Goal: Use online tool/utility: Utilize a website feature to perform a specific function

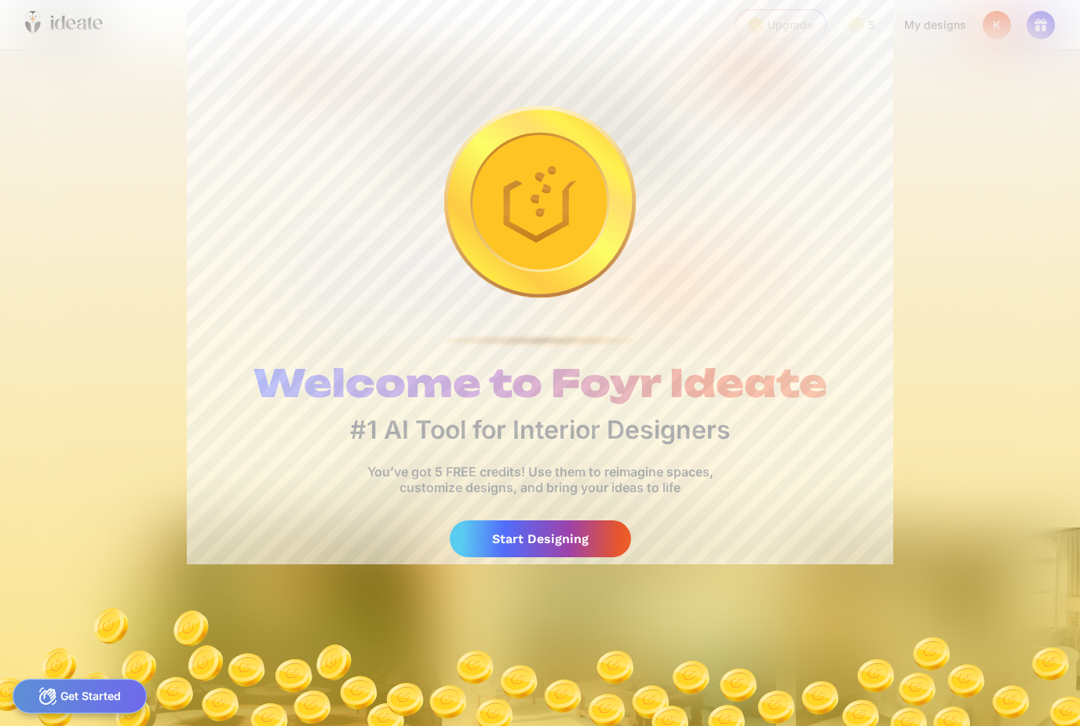
scroll to position [0, 94]
click at [556, 521] on div "Start Designing" at bounding box center [540, 538] width 181 height 37
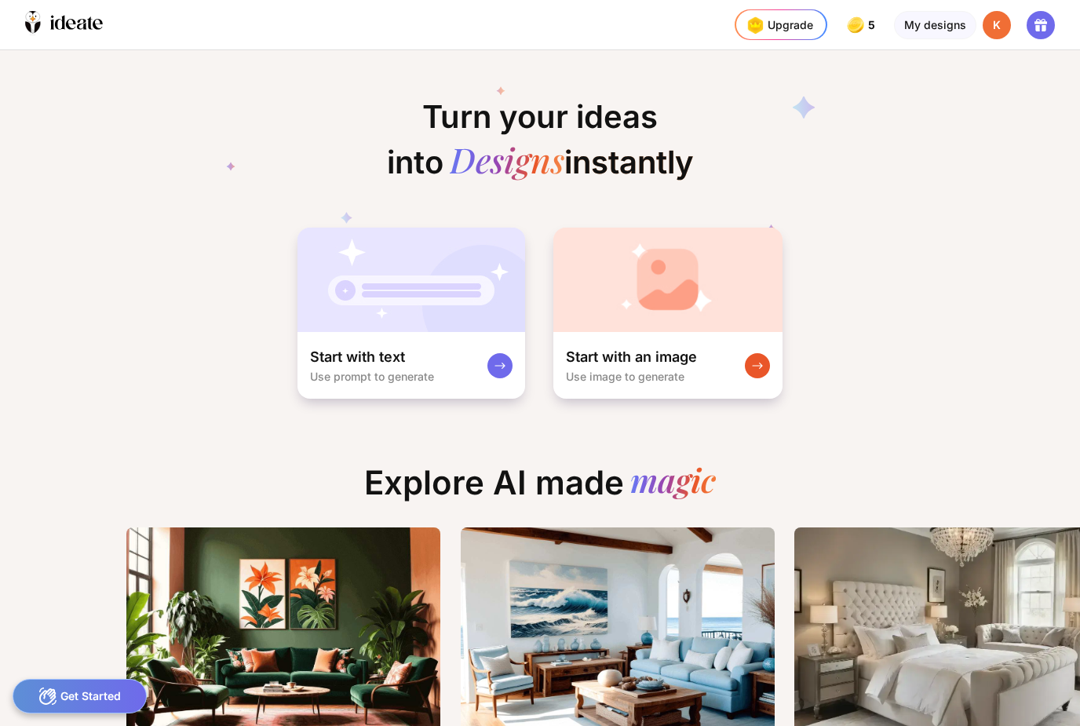
scroll to position [0, 95]
click at [744, 392] on div "Start with an image Use image to generate" at bounding box center [667, 365] width 229 height 67
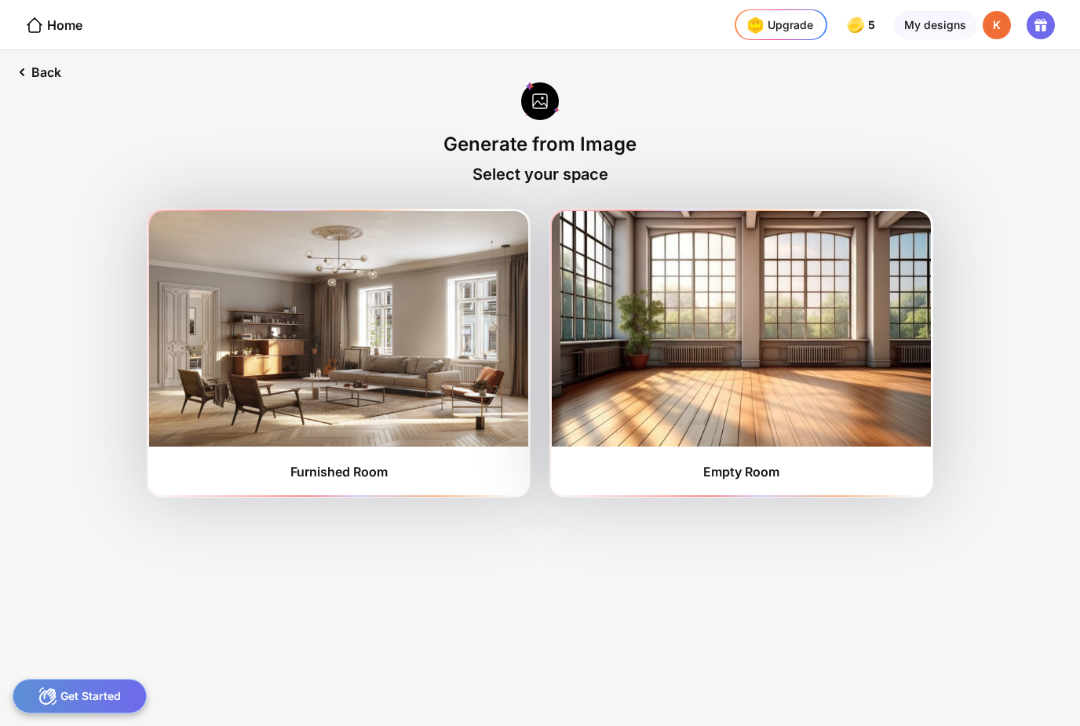
click at [661, 404] on img at bounding box center [741, 328] width 379 height 235
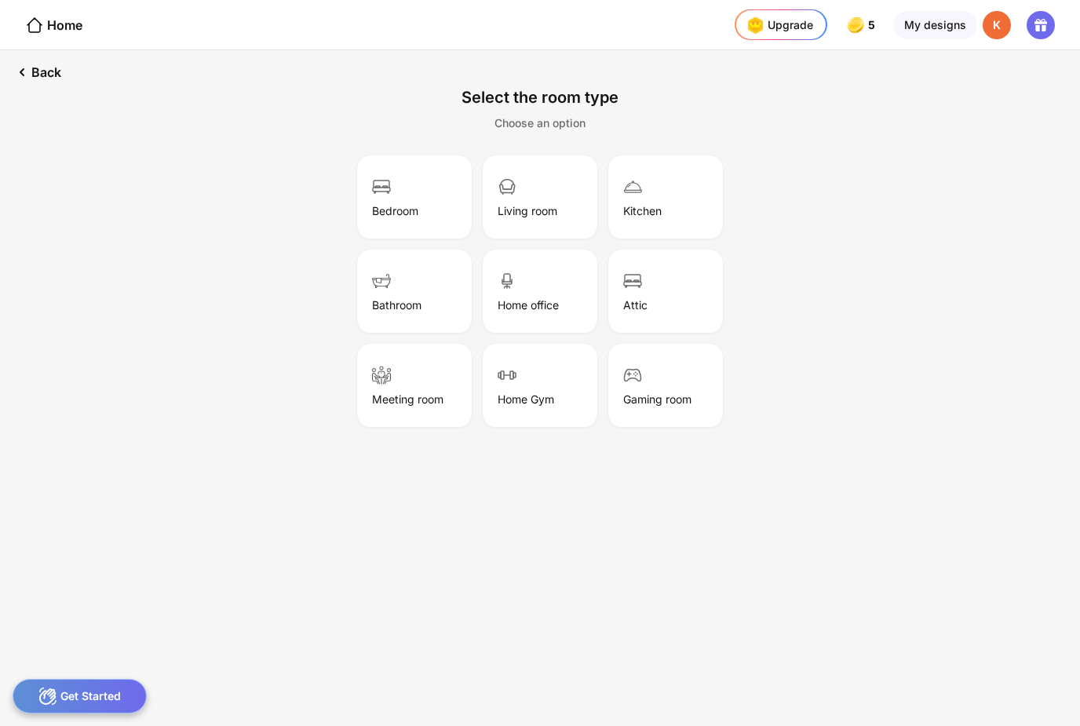
click at [531, 188] on div "Living room" at bounding box center [540, 197] width 110 height 78
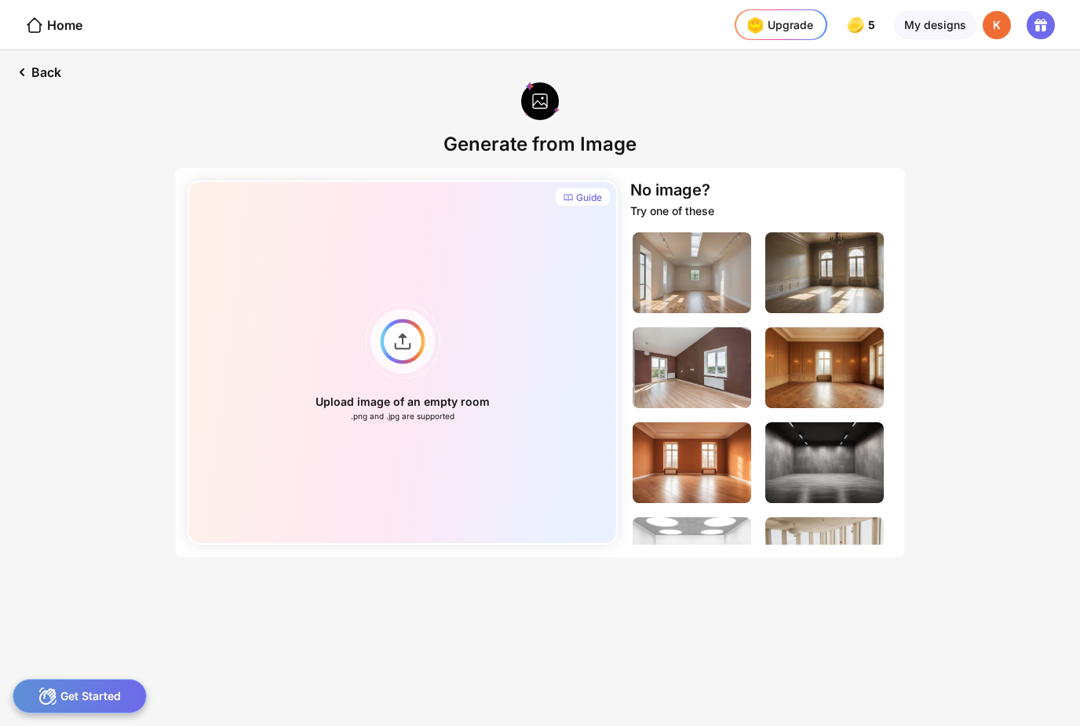
click at [391, 345] on div "Upload image of an empty room .png and .jpg are supported" at bounding box center [403, 362] width 430 height 364
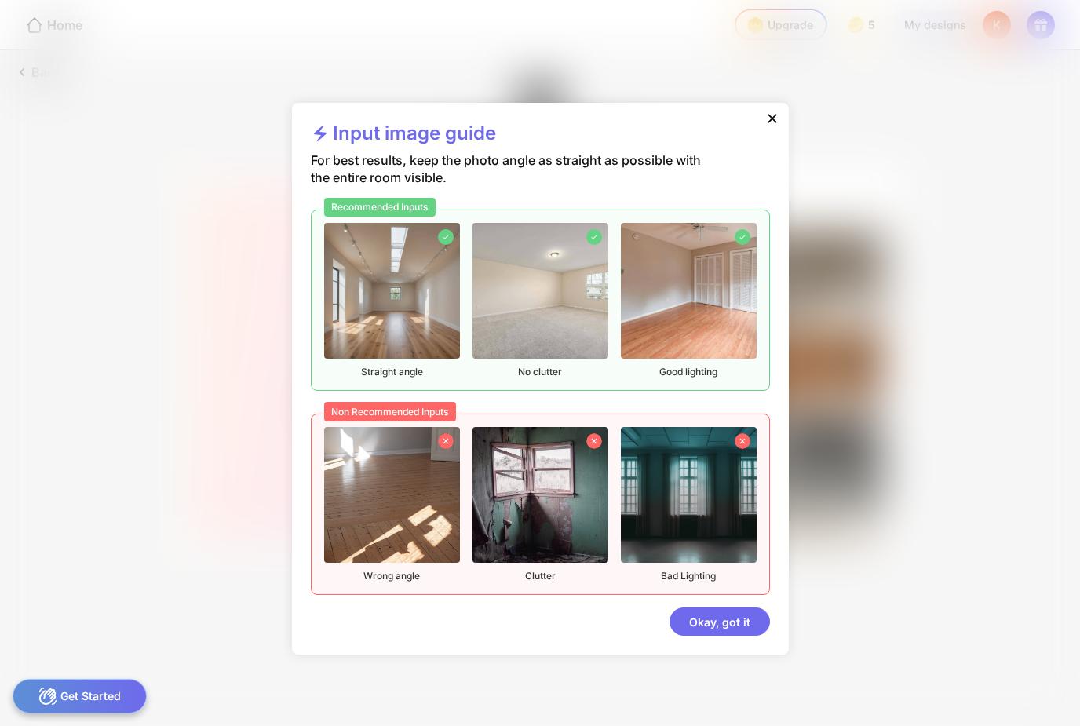
click at [706, 615] on div "Okay, got it" at bounding box center [719, 621] width 100 height 28
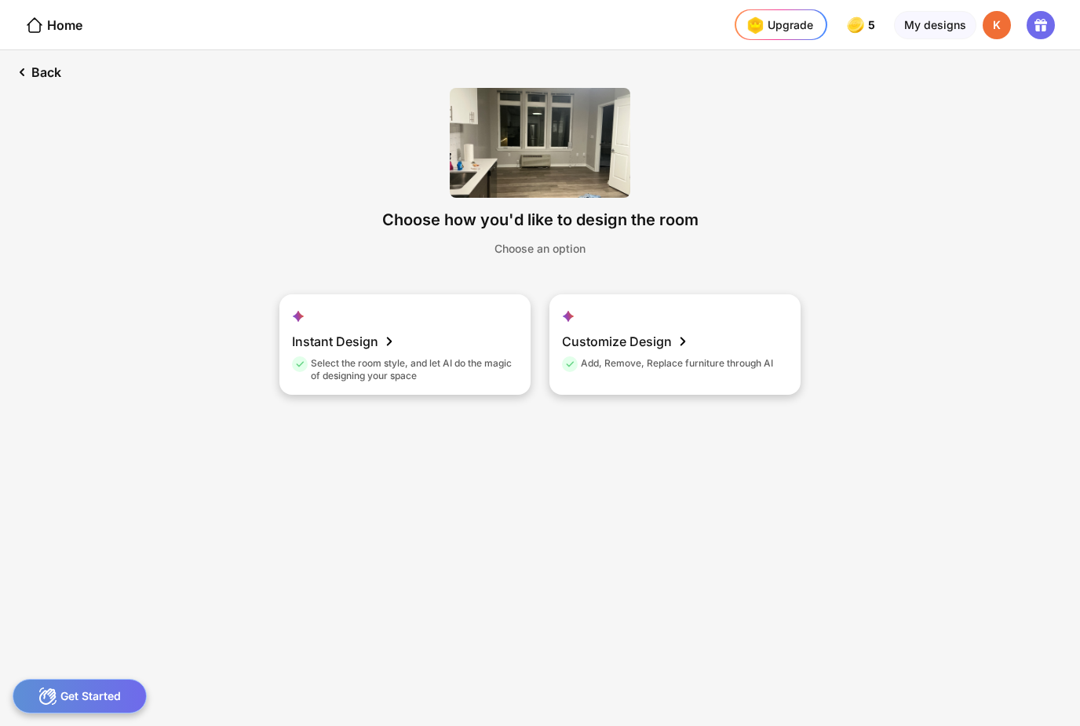
click at [329, 359] on div "Select the room style, and let AI do the magic of designing your space" at bounding box center [403, 369] width 222 height 25
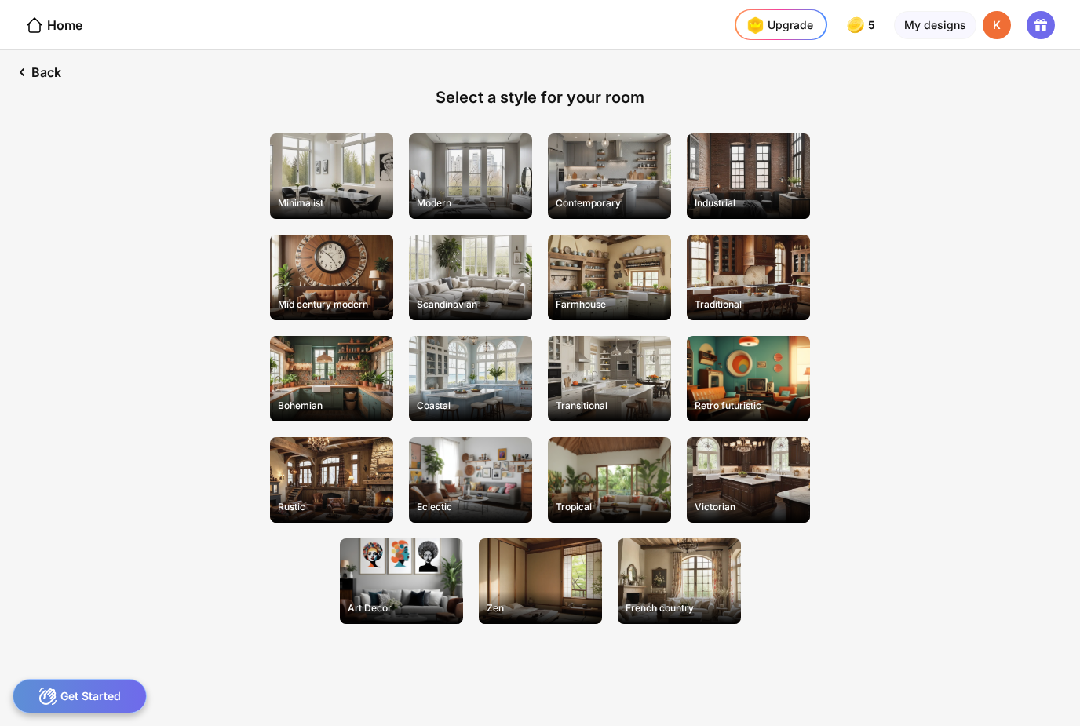
click at [389, 563] on div "Art Decor" at bounding box center [401, 581] width 123 height 86
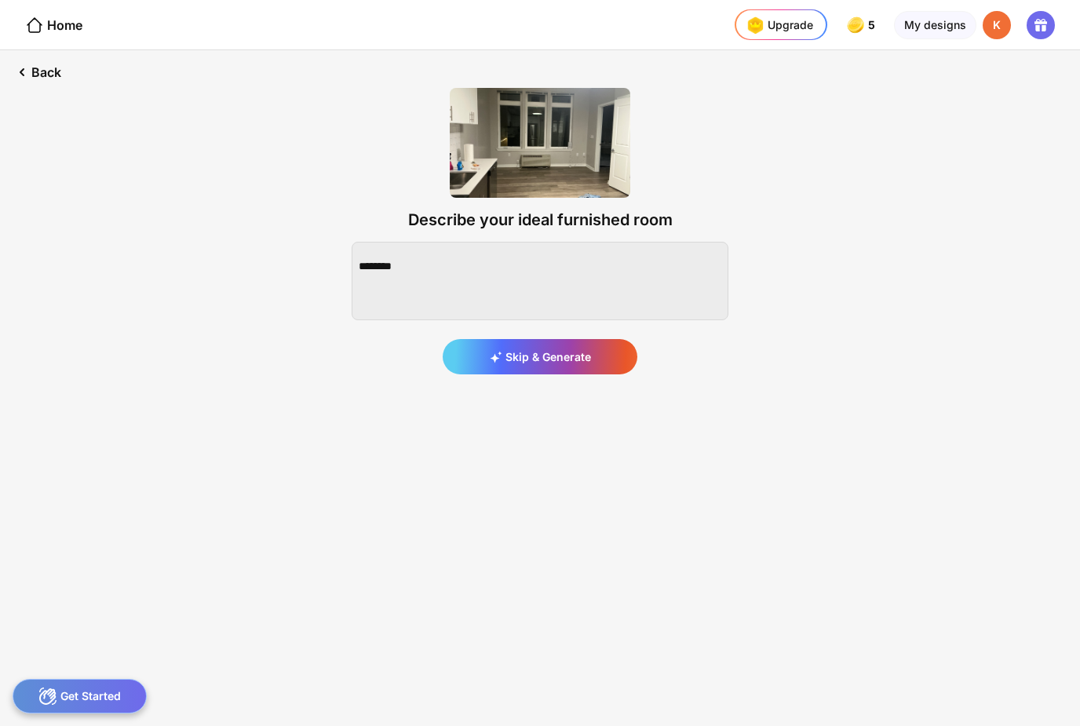
click at [596, 344] on div "Skip & Generate" at bounding box center [539, 356] width 195 height 35
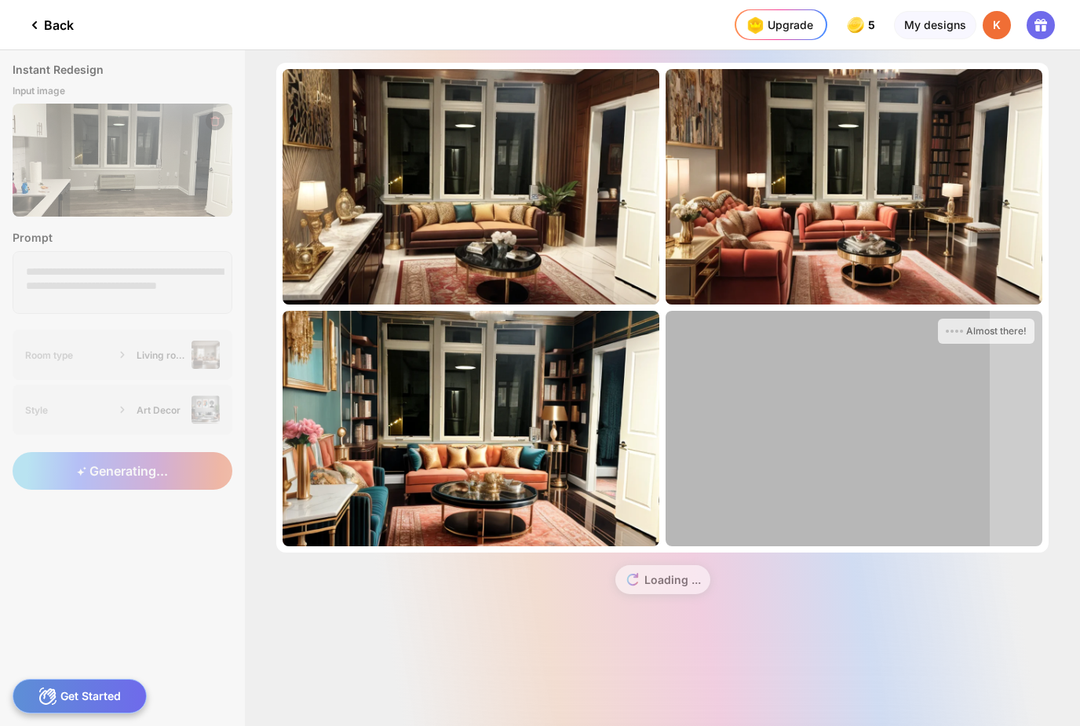
click at [617, 559] on div "Loading ..." at bounding box center [662, 585] width 772 height 67
